Goal: Information Seeking & Learning: Learn about a topic

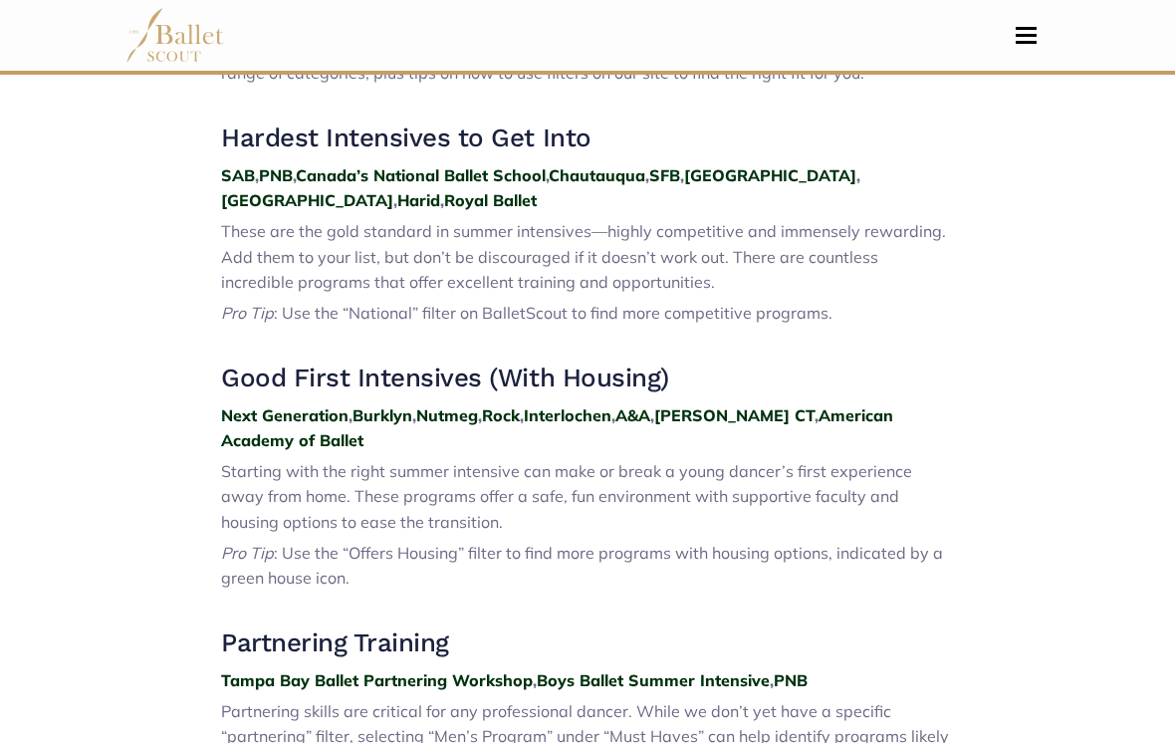
scroll to position [884, 0]
click at [152, 27] on img at bounding box center [175, 35] width 100 height 55
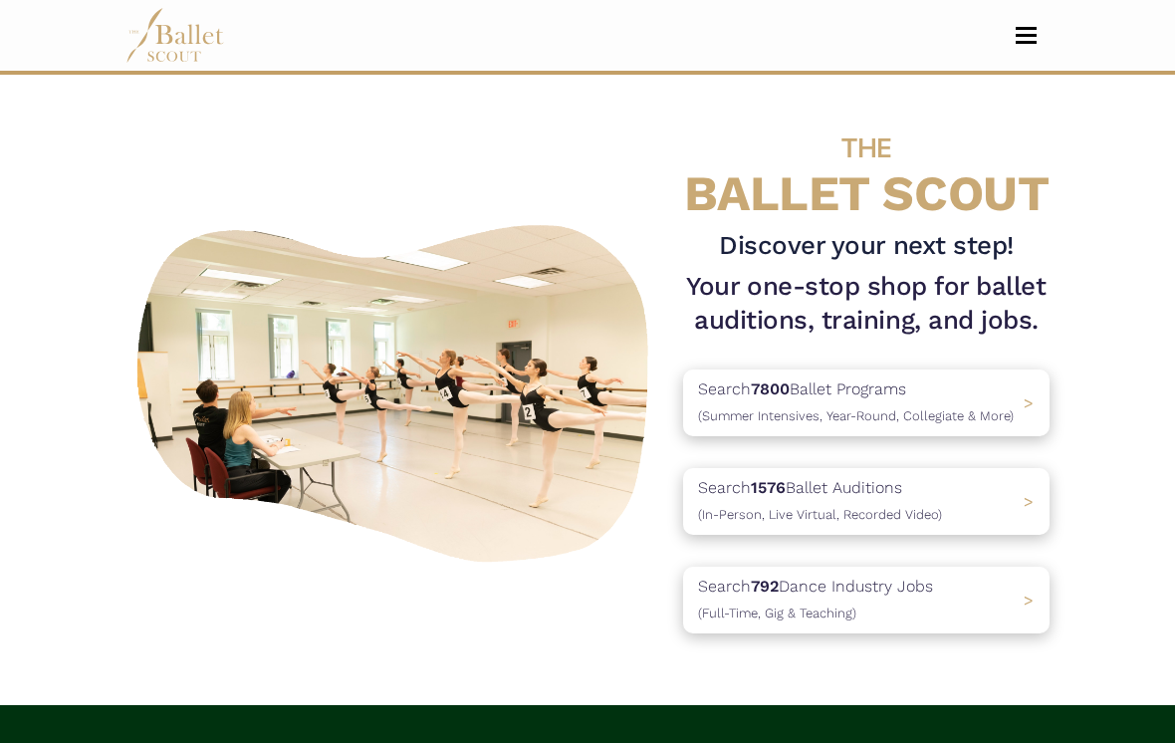
click at [970, 511] on div "Search 1576 Ballet Auditions (In-Person, Live Virtual, Recorded Video) >" at bounding box center [866, 501] width 366 height 67
click at [1048, 394] on div "Search 7800 Ballet Programs (Summer Intensives, Year-Round, Collegiate & More) >" at bounding box center [866, 402] width 366 height 67
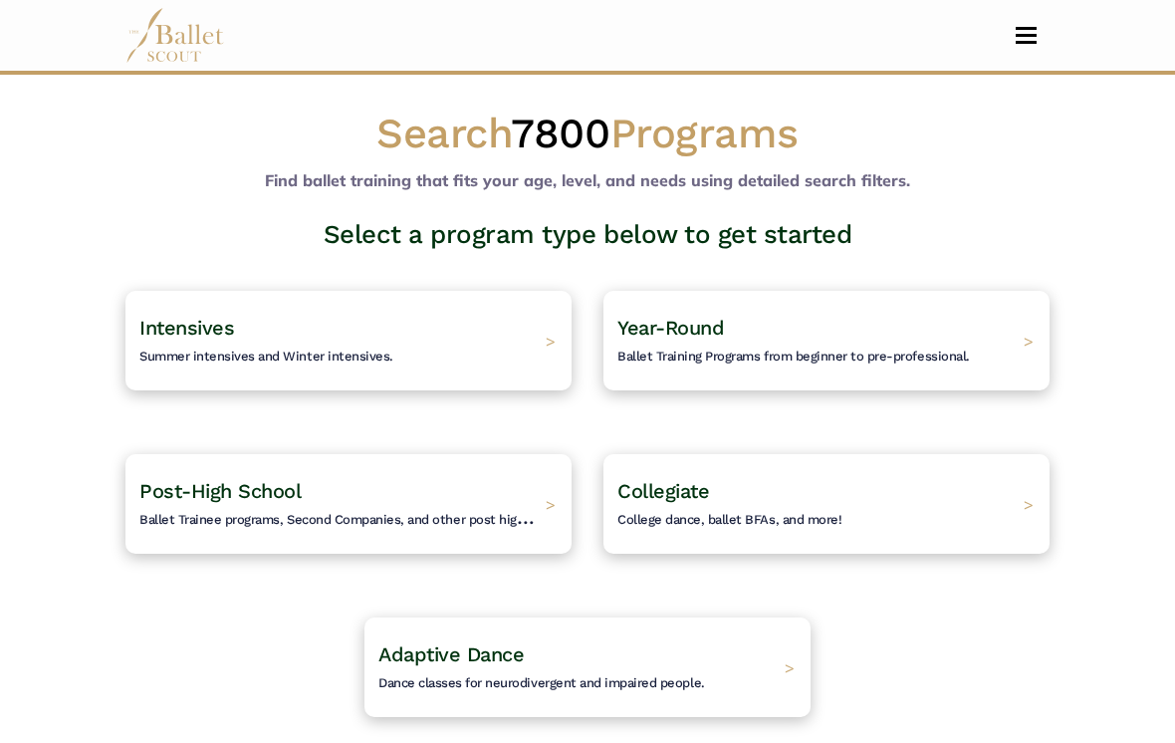
click at [474, 535] on div "Post-High School Ballet Trainee programs, Second Companies, and other post high…" at bounding box center [348, 504] width 446 height 100
click at [427, 353] on div "Intensives Summer intensives and Winter intensives. >" at bounding box center [348, 341] width 446 height 100
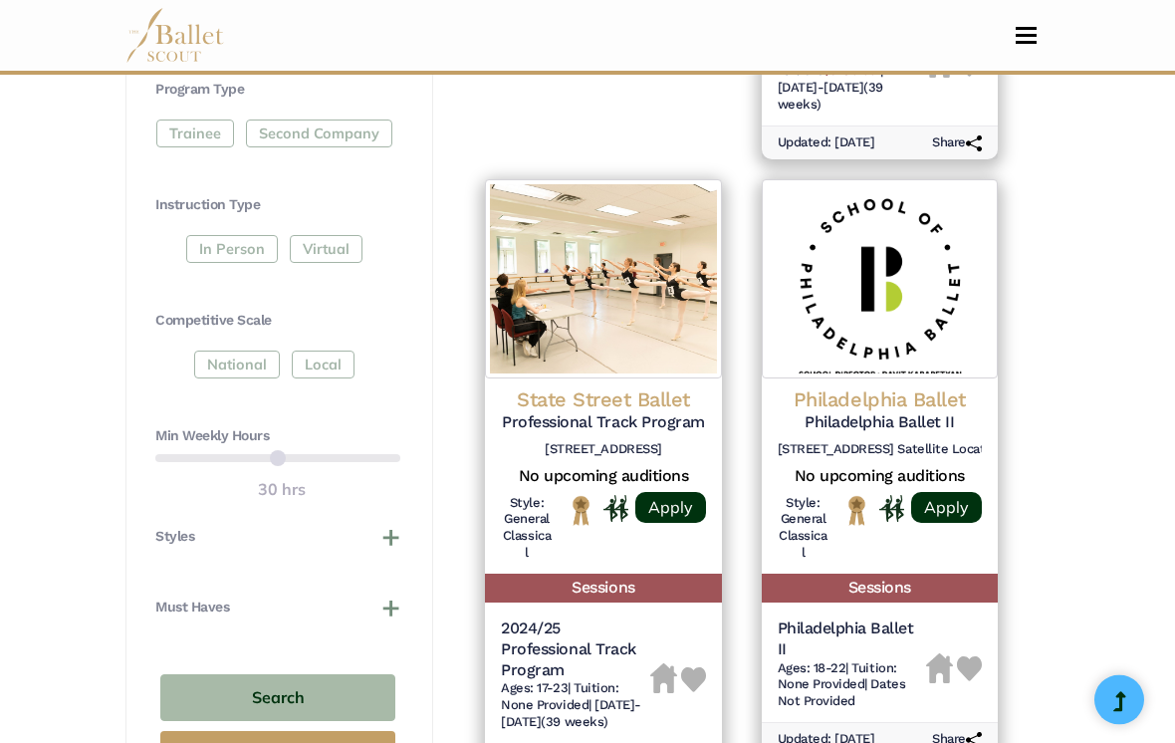
scroll to position [923, 0]
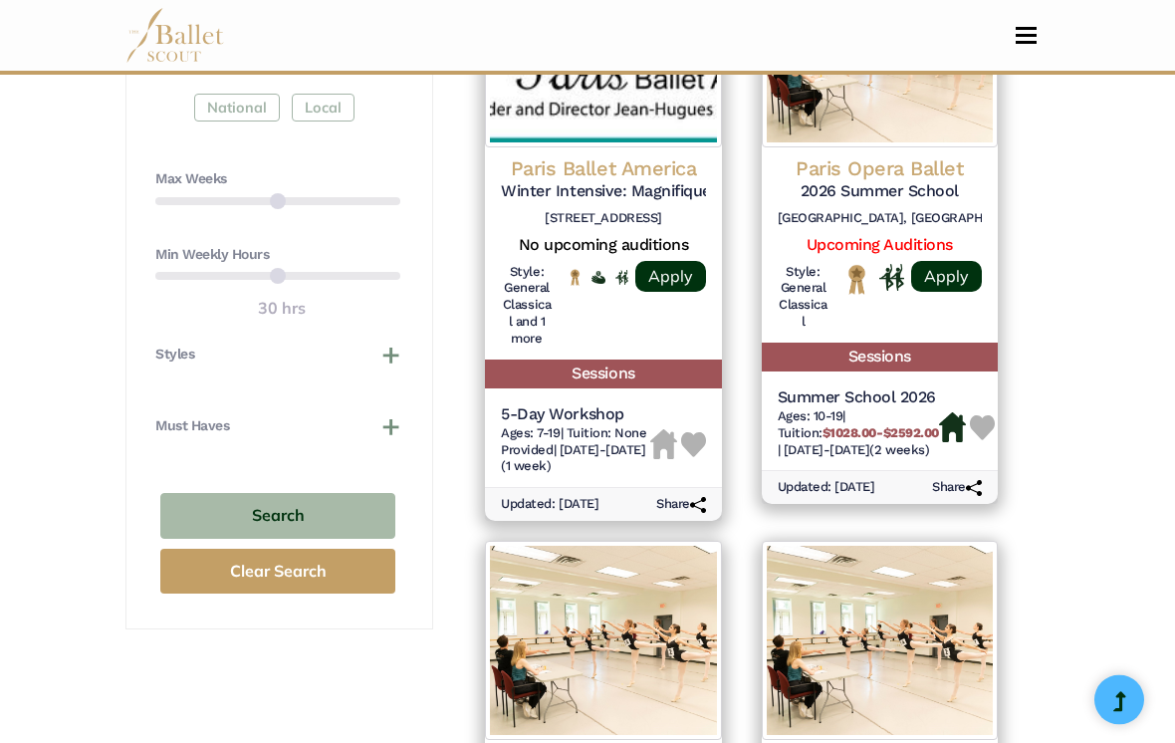
scroll to position [1202, 0]
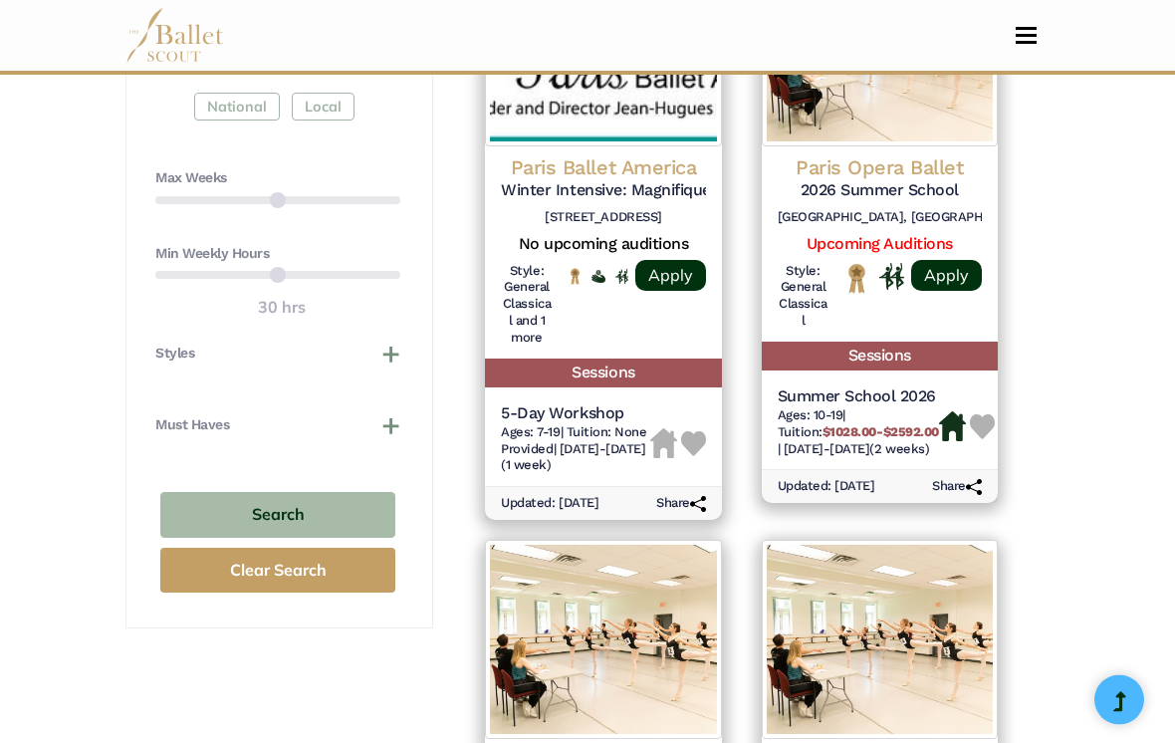
click at [318, 558] on button "Clear Search" at bounding box center [277, 571] width 235 height 45
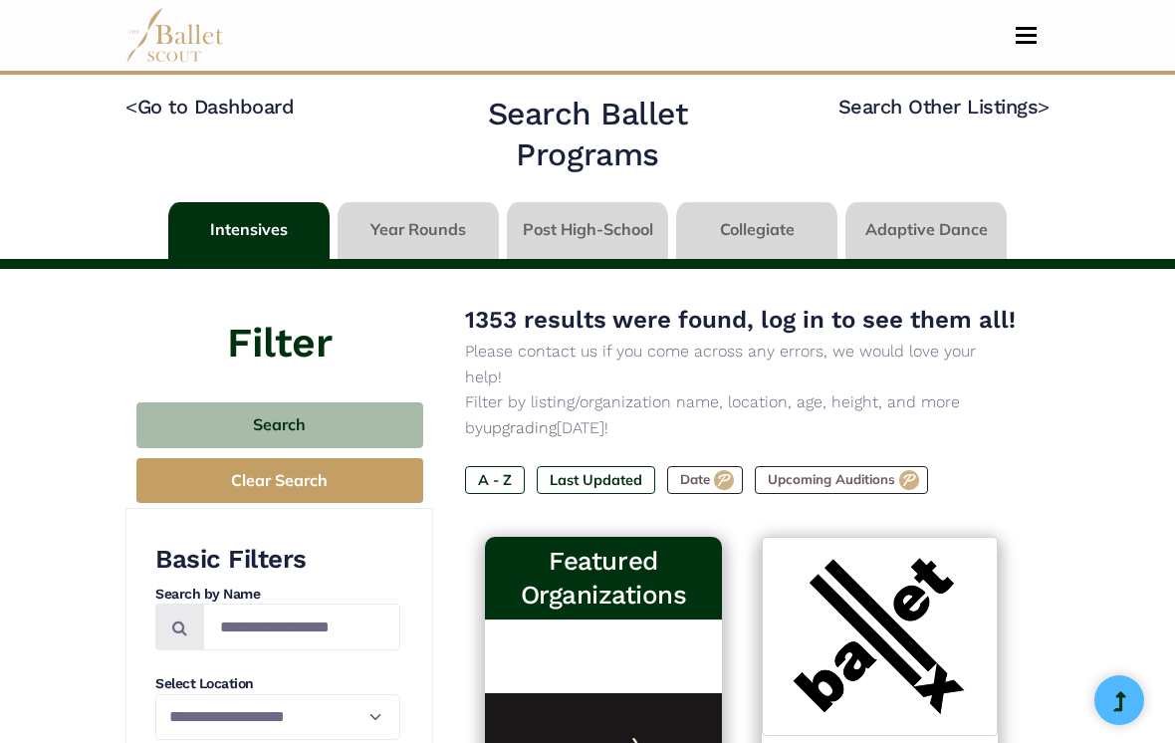
scroll to position [1234, 0]
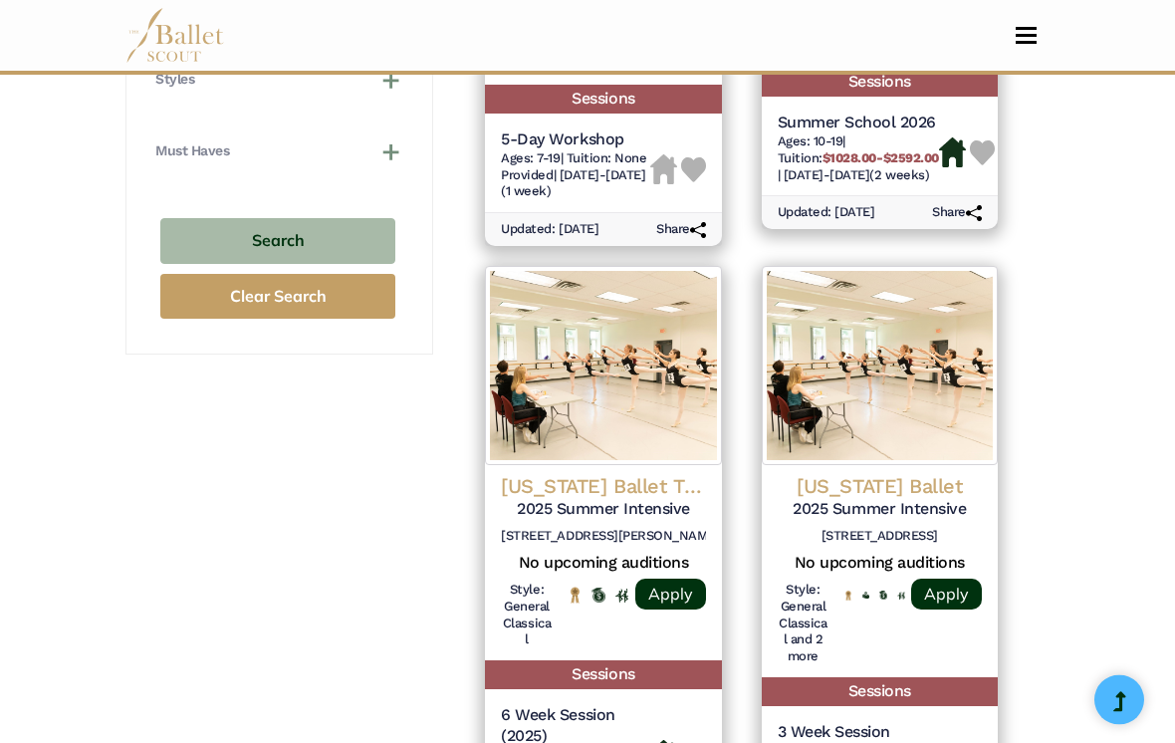
scroll to position [1501, 0]
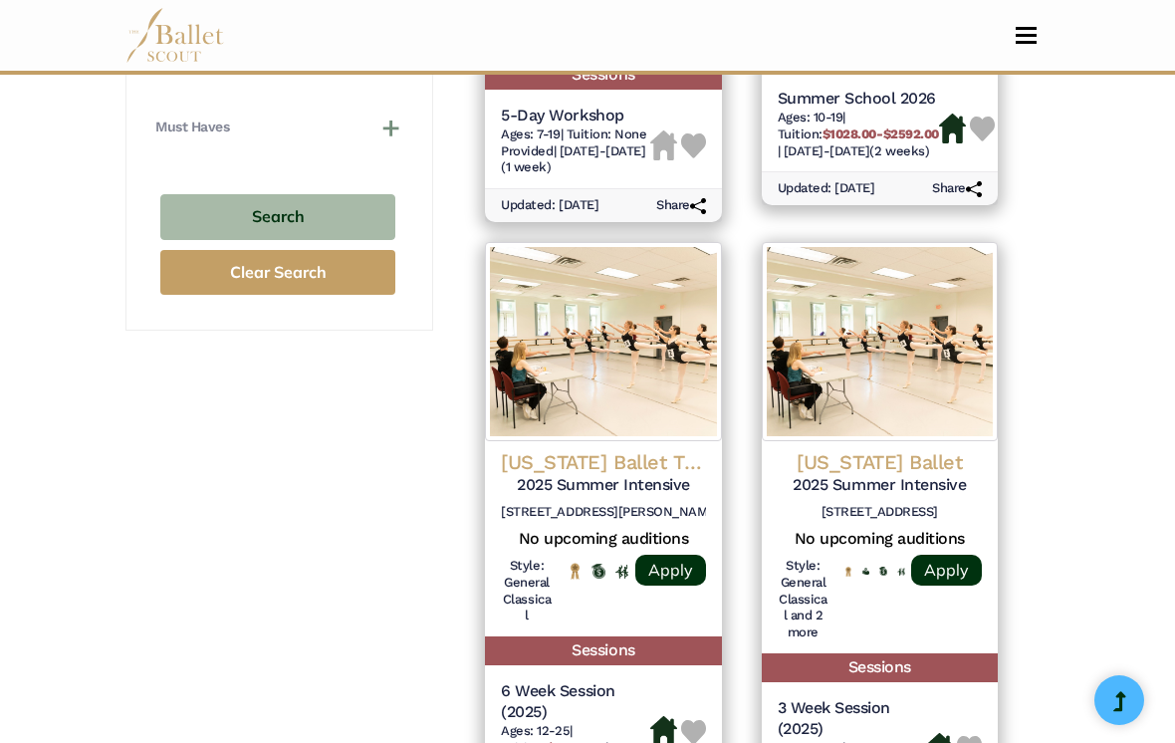
click at [913, 449] on h4 "Colorado Ballet" at bounding box center [880, 462] width 204 height 26
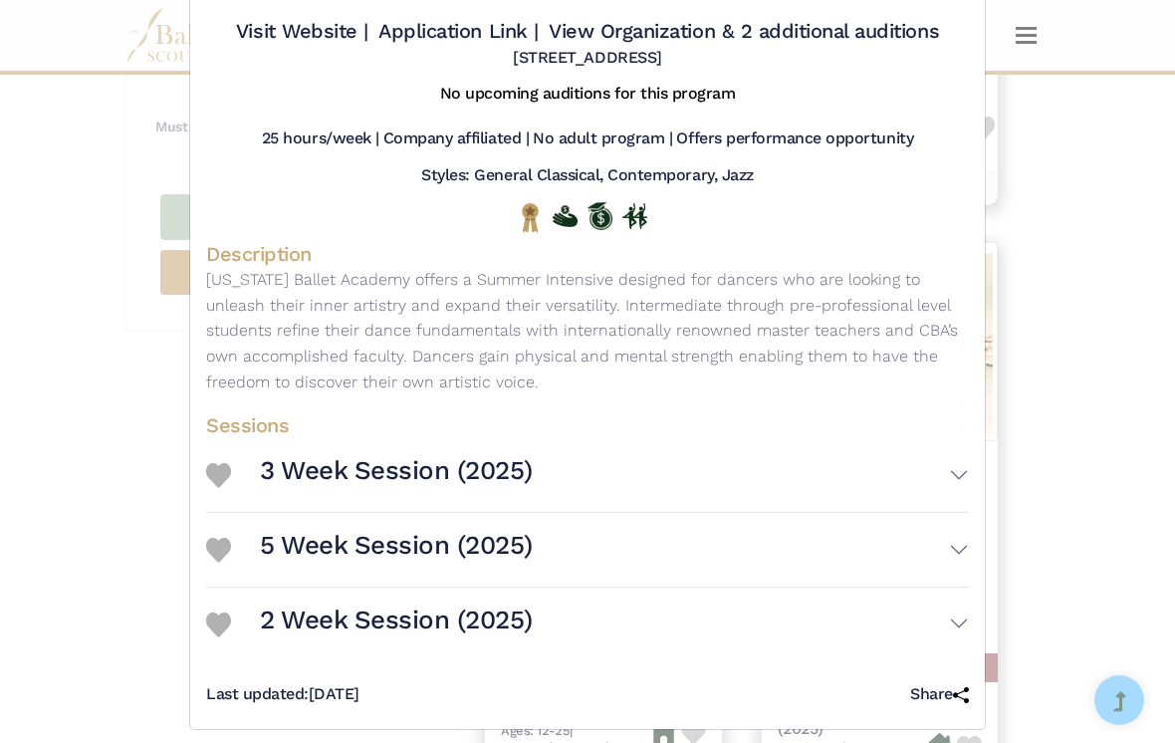
scroll to position [129, 0]
click at [1064, 372] on div "Colorado Ballet - Intensive - 2025 Summer Intensive Visit Website | Application…" at bounding box center [587, 371] width 1175 height 743
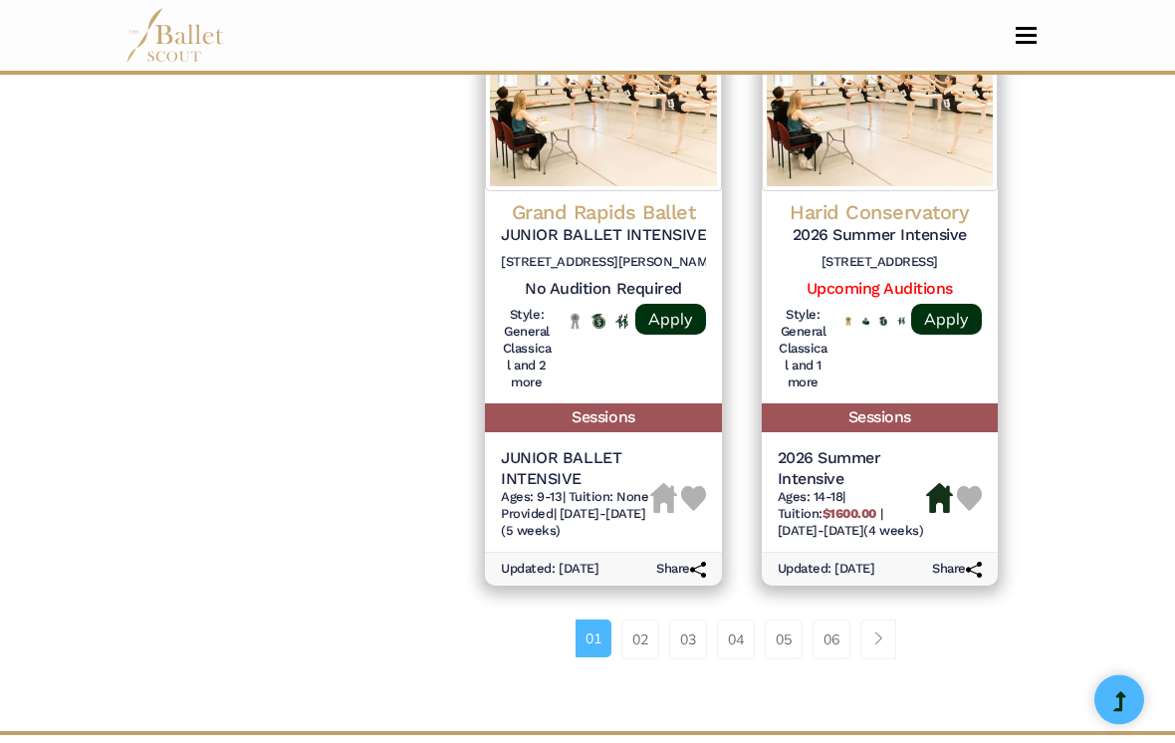
scroll to position [3046, 0]
click at [648, 618] on link "02" at bounding box center [640, 638] width 38 height 40
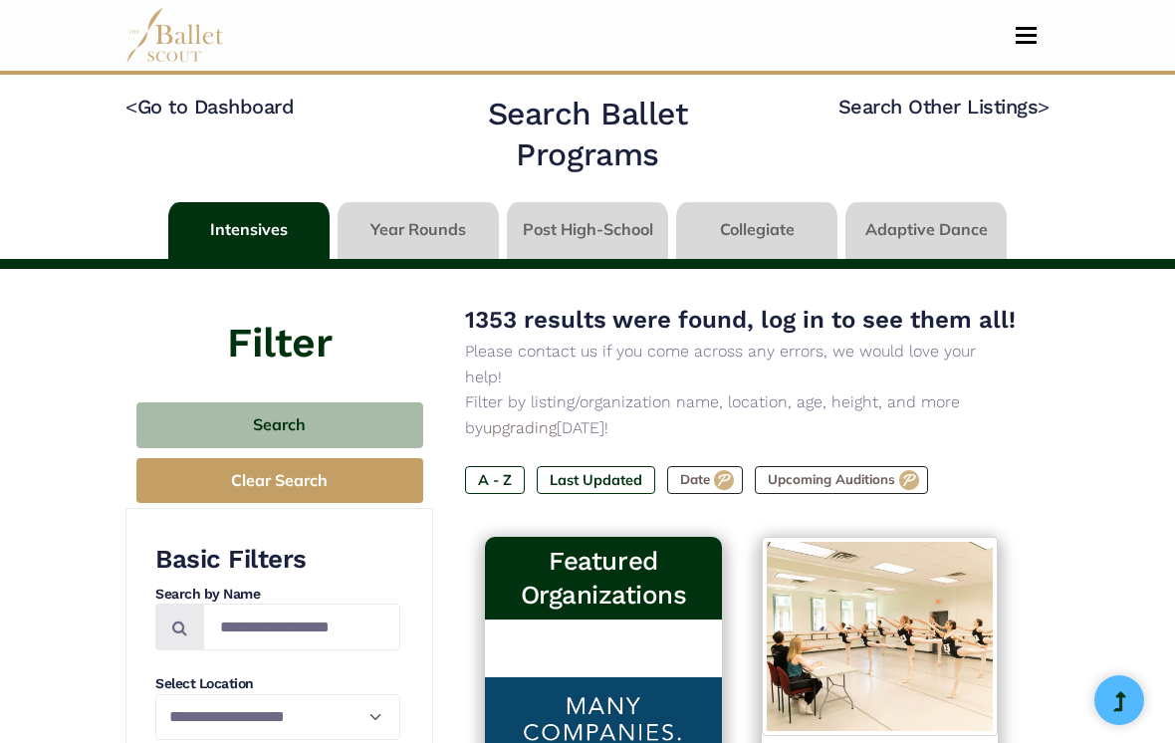
scroll to position [3077, 0]
